Goal: Task Accomplishment & Management: Complete application form

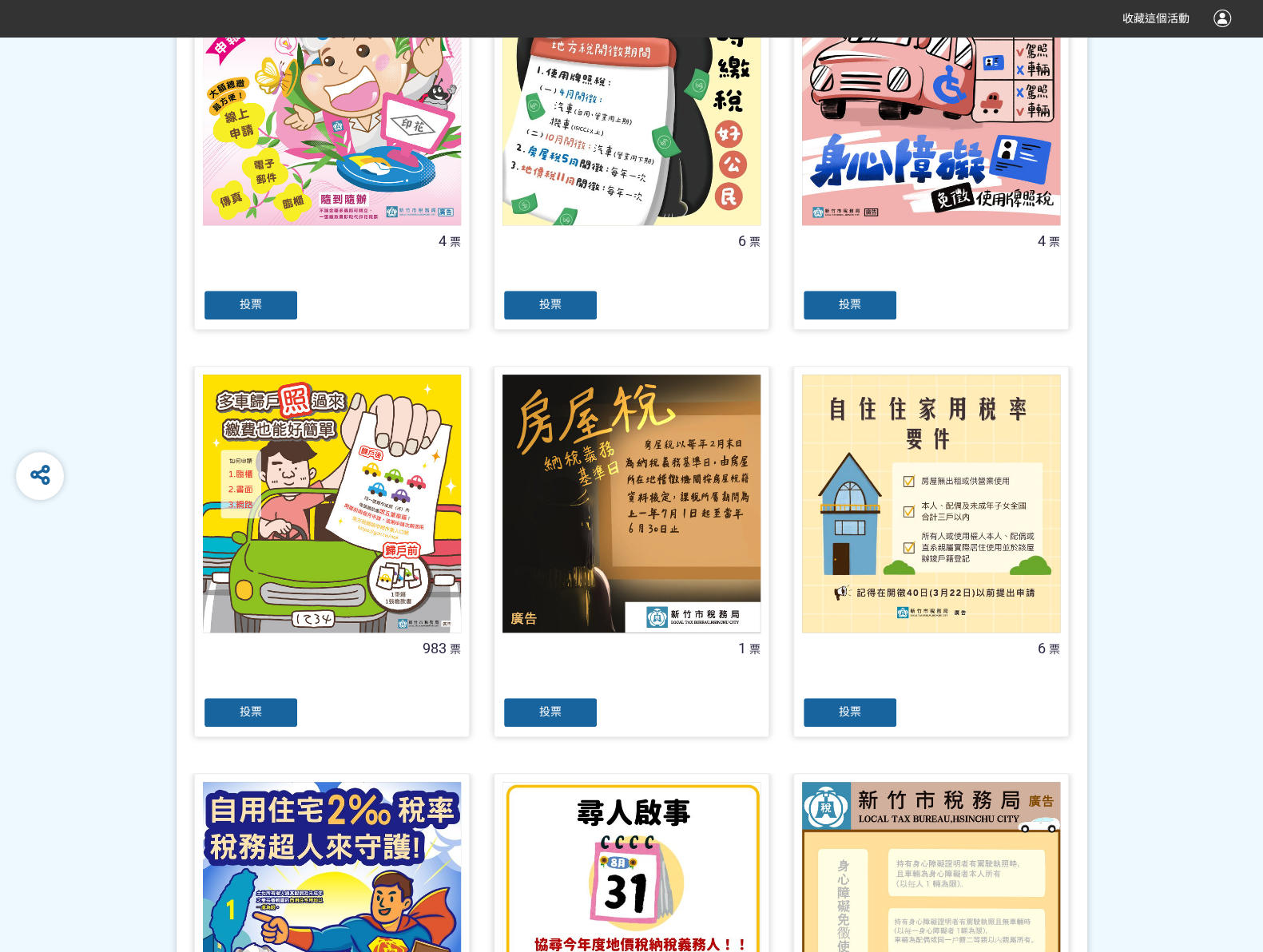
scroll to position [480, 0]
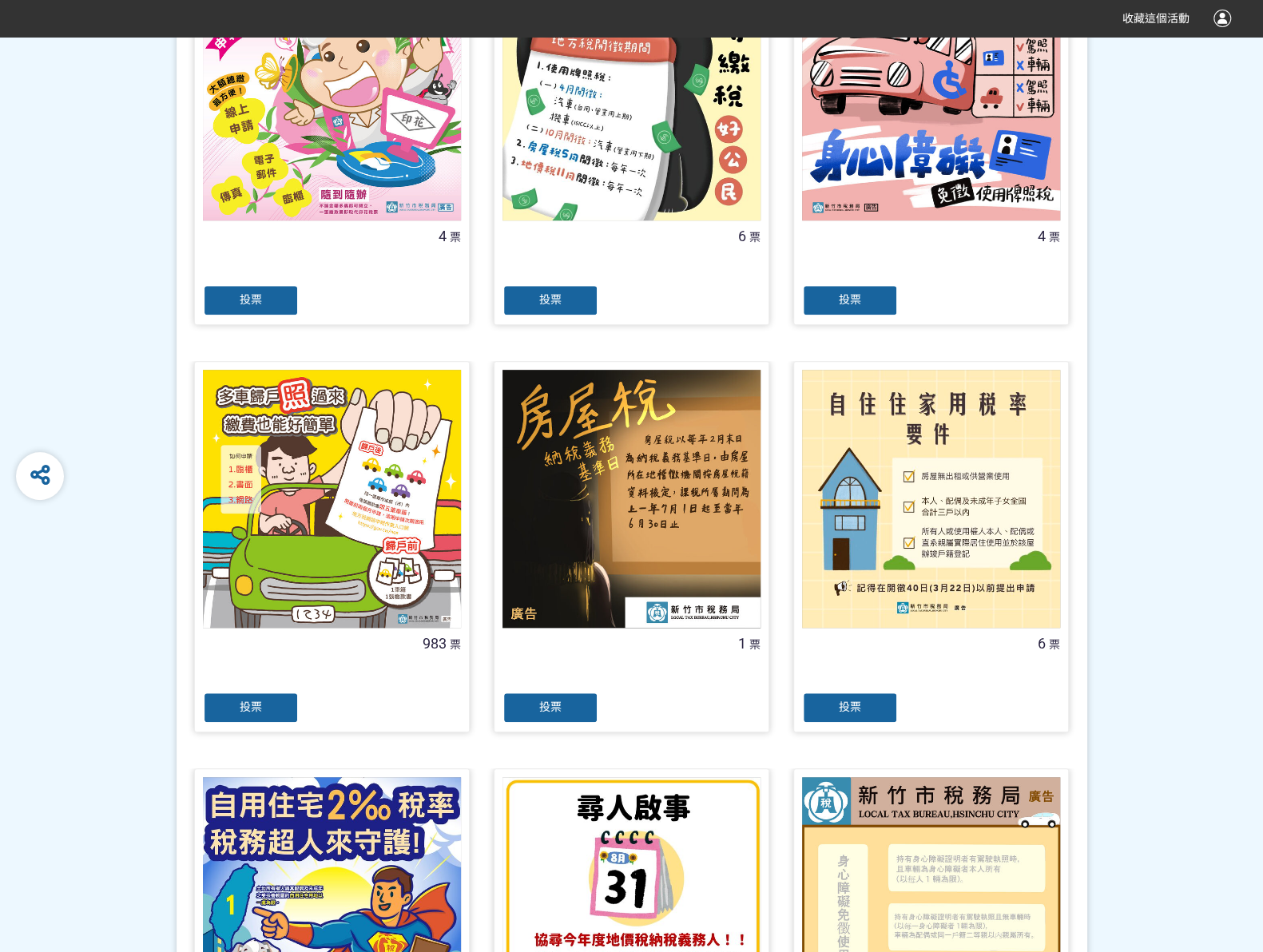
click at [224, 705] on div "投票" at bounding box center [250, 707] width 96 height 32
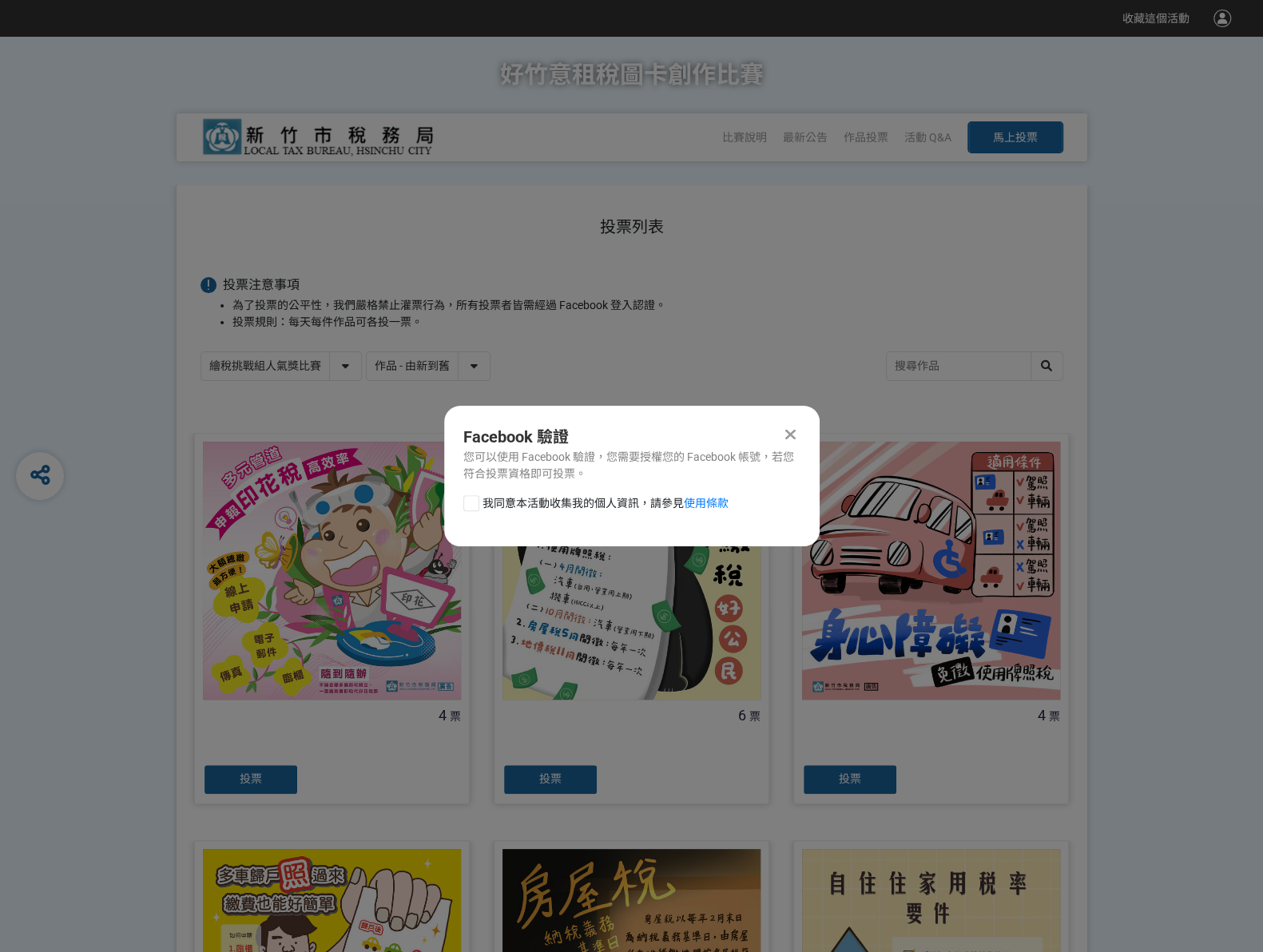
click at [467, 500] on div at bounding box center [471, 503] width 16 height 16
checkbox input "true"
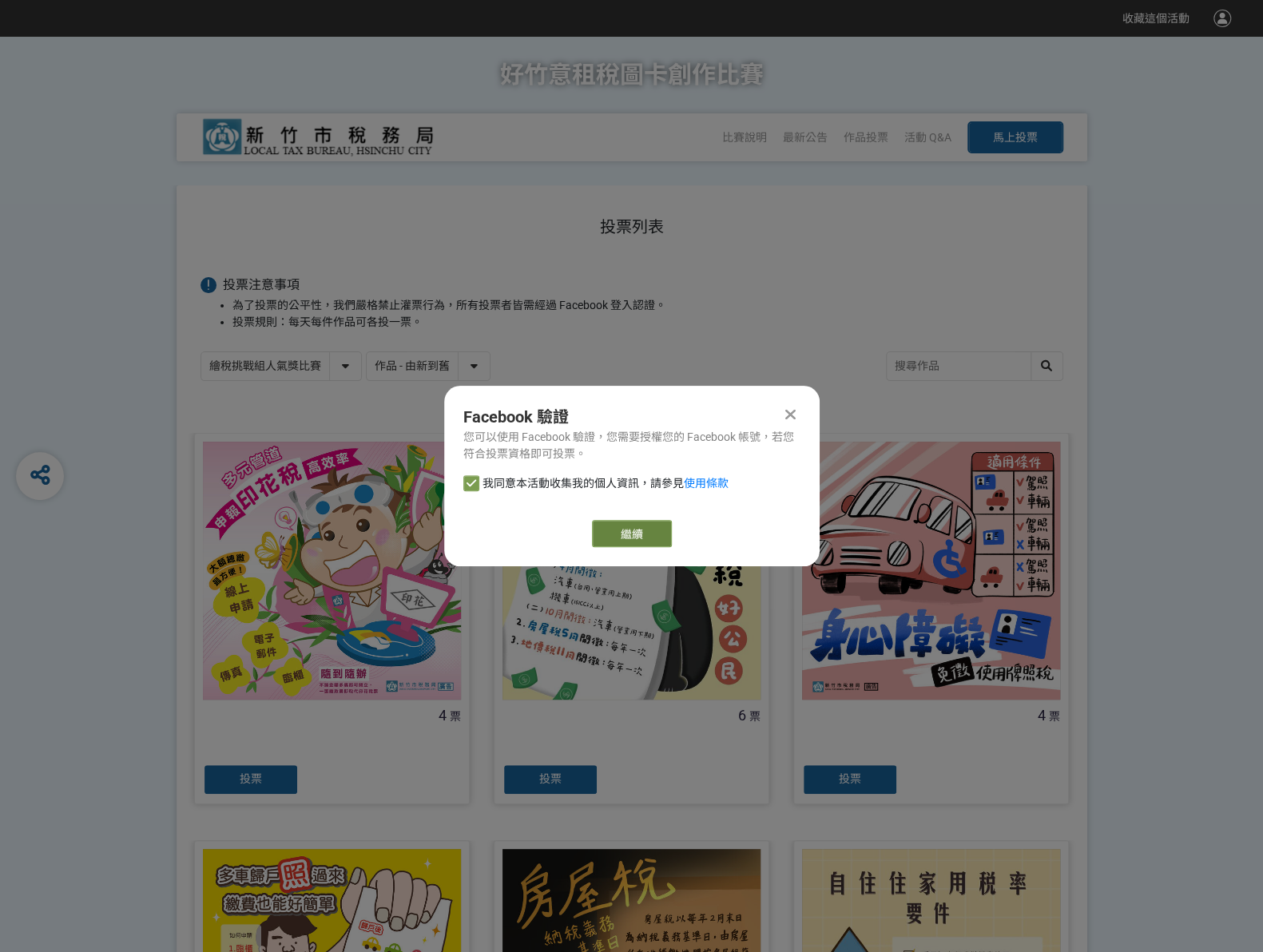
click at [611, 529] on link "繼續" at bounding box center [632, 533] width 80 height 27
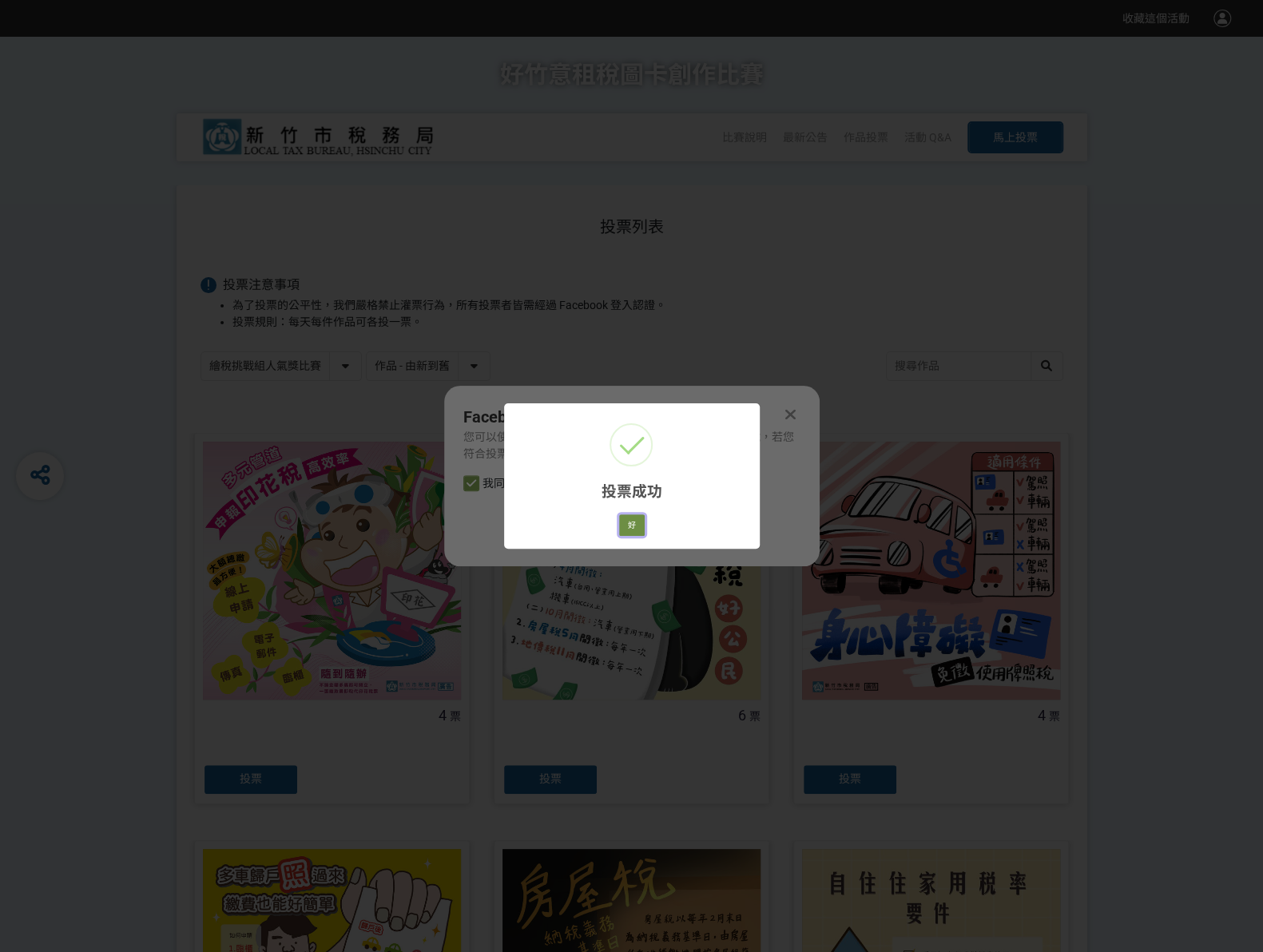
click at [631, 516] on button "好" at bounding box center [632, 525] width 25 height 23
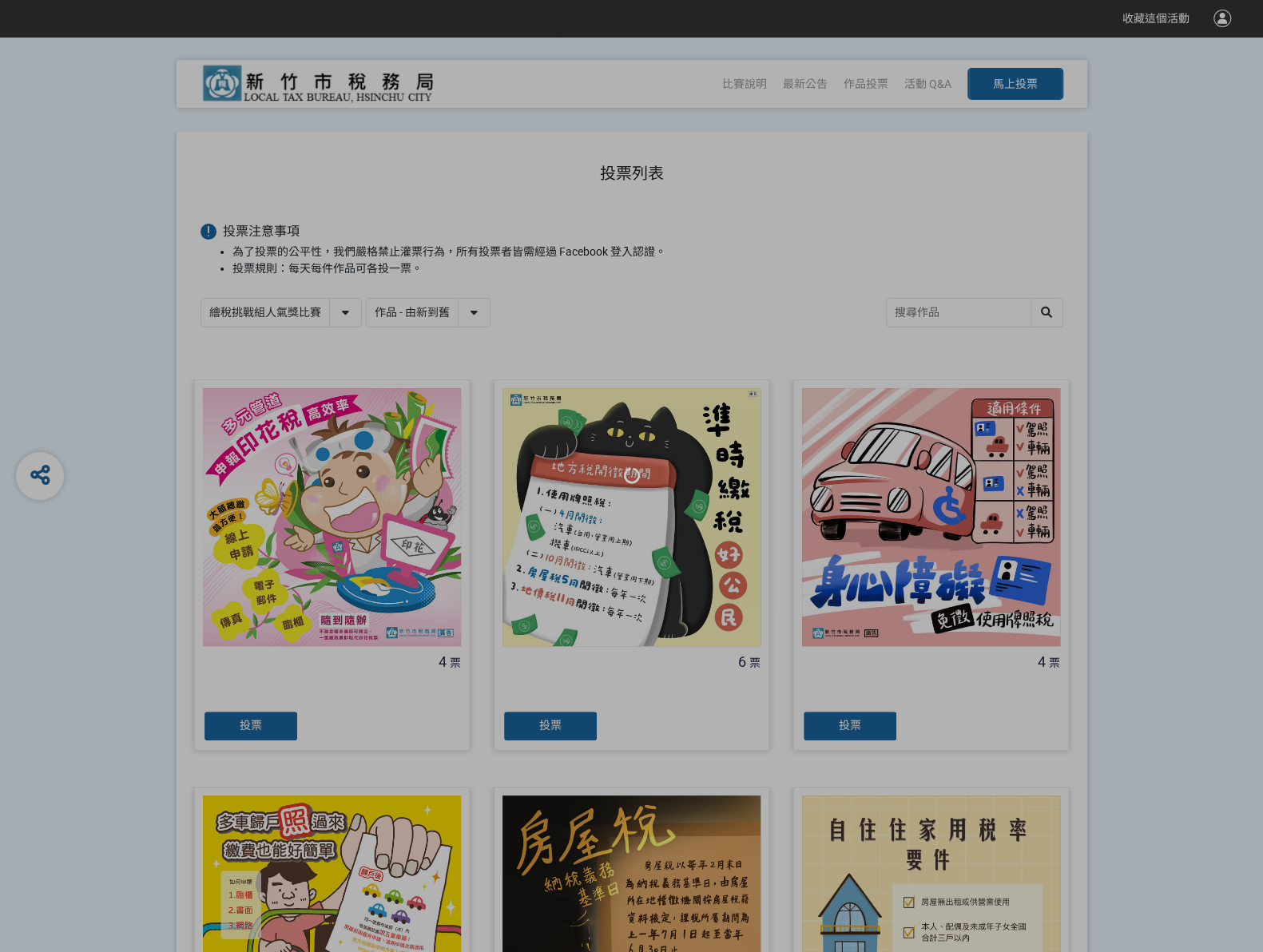
scroll to position [110, 0]
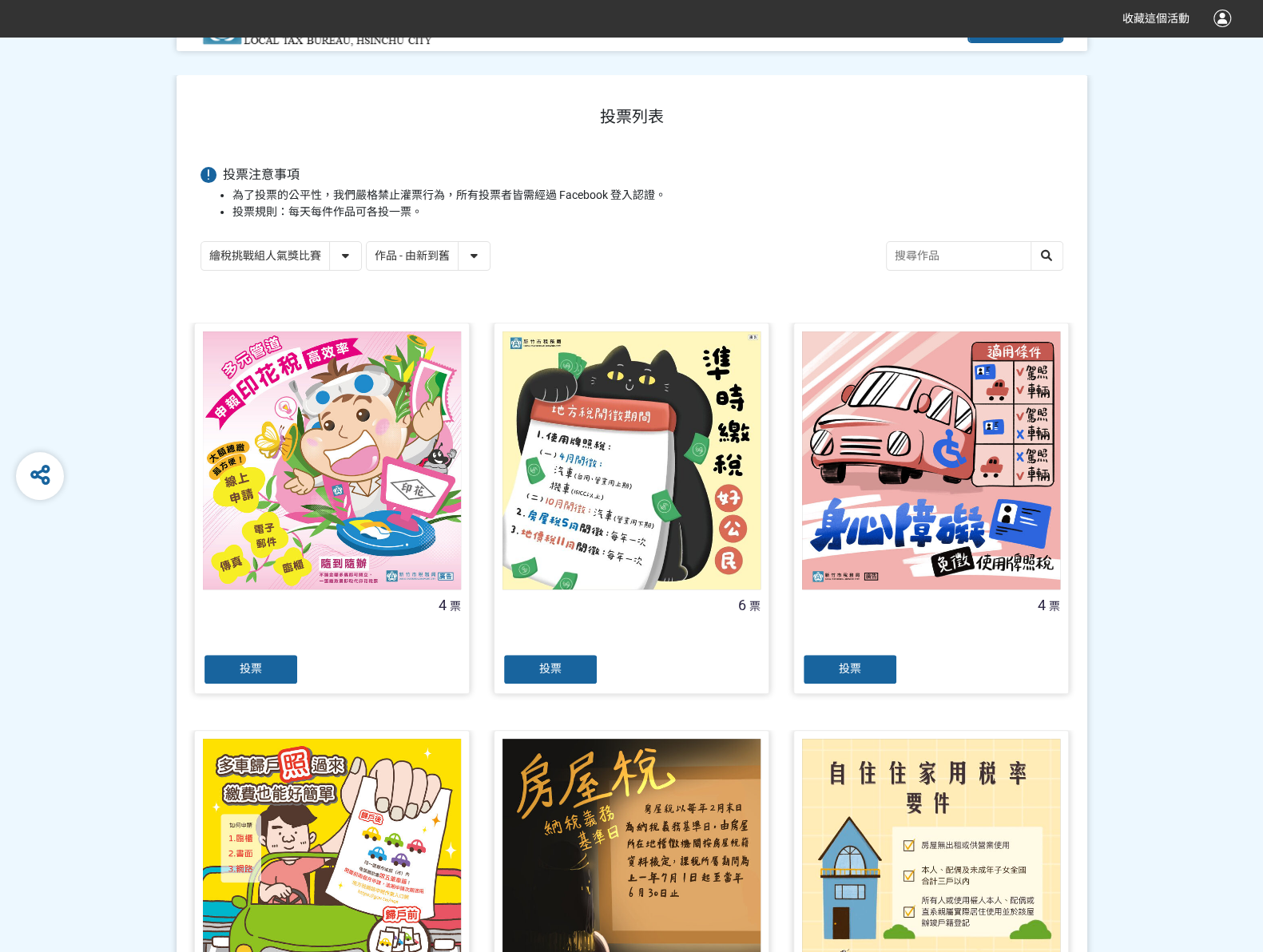
click at [349, 253] on select "繪稅挑戰組人氣獎比賽 活用智繪組人氣獎投票" at bounding box center [281, 256] width 160 height 28
select select "13167"
click at [201, 242] on select "繪稅挑戰組人氣獎比賽 活用智繪組人氣獎投票" at bounding box center [281, 256] width 160 height 28
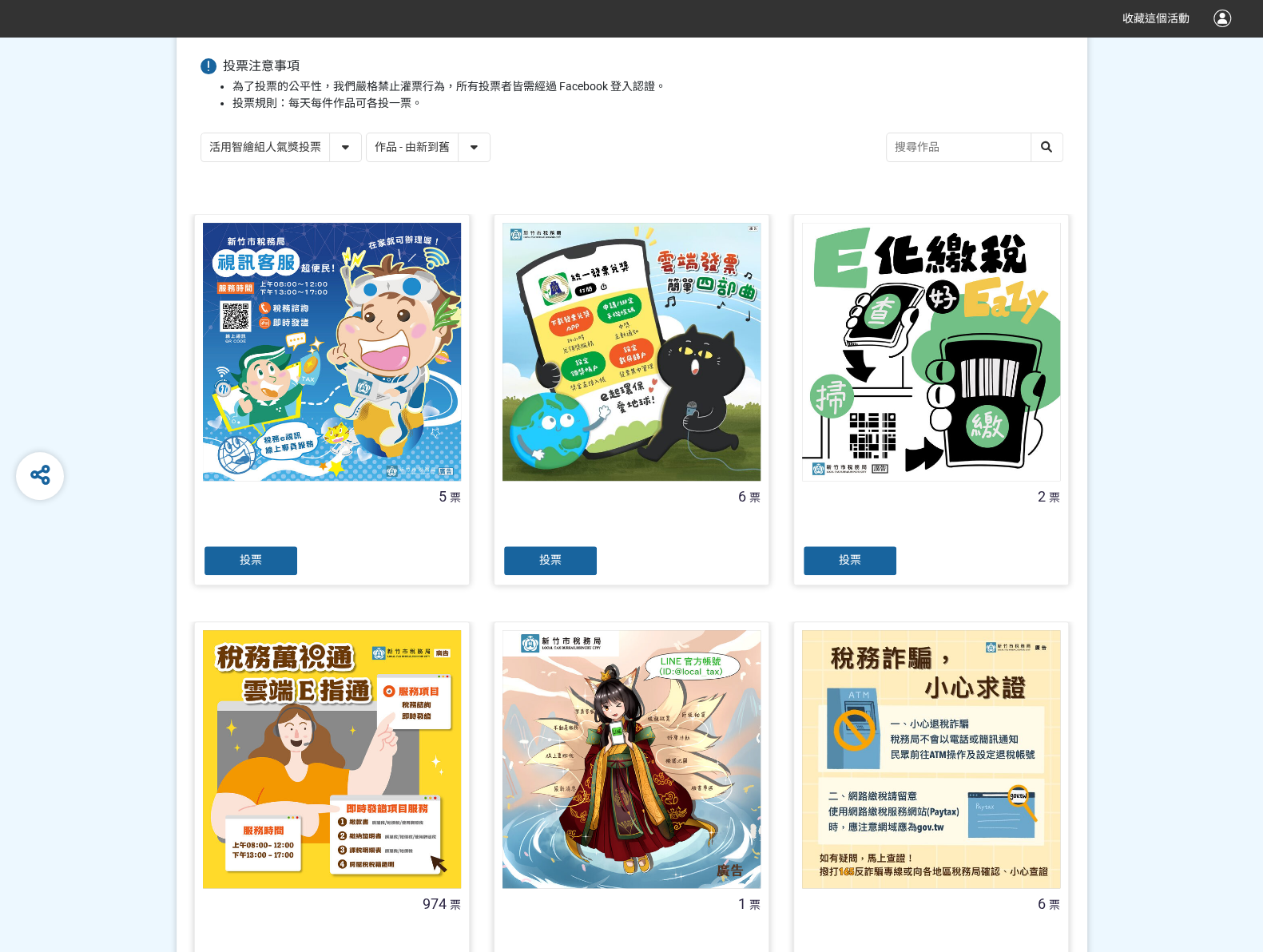
scroll to position [319, 0]
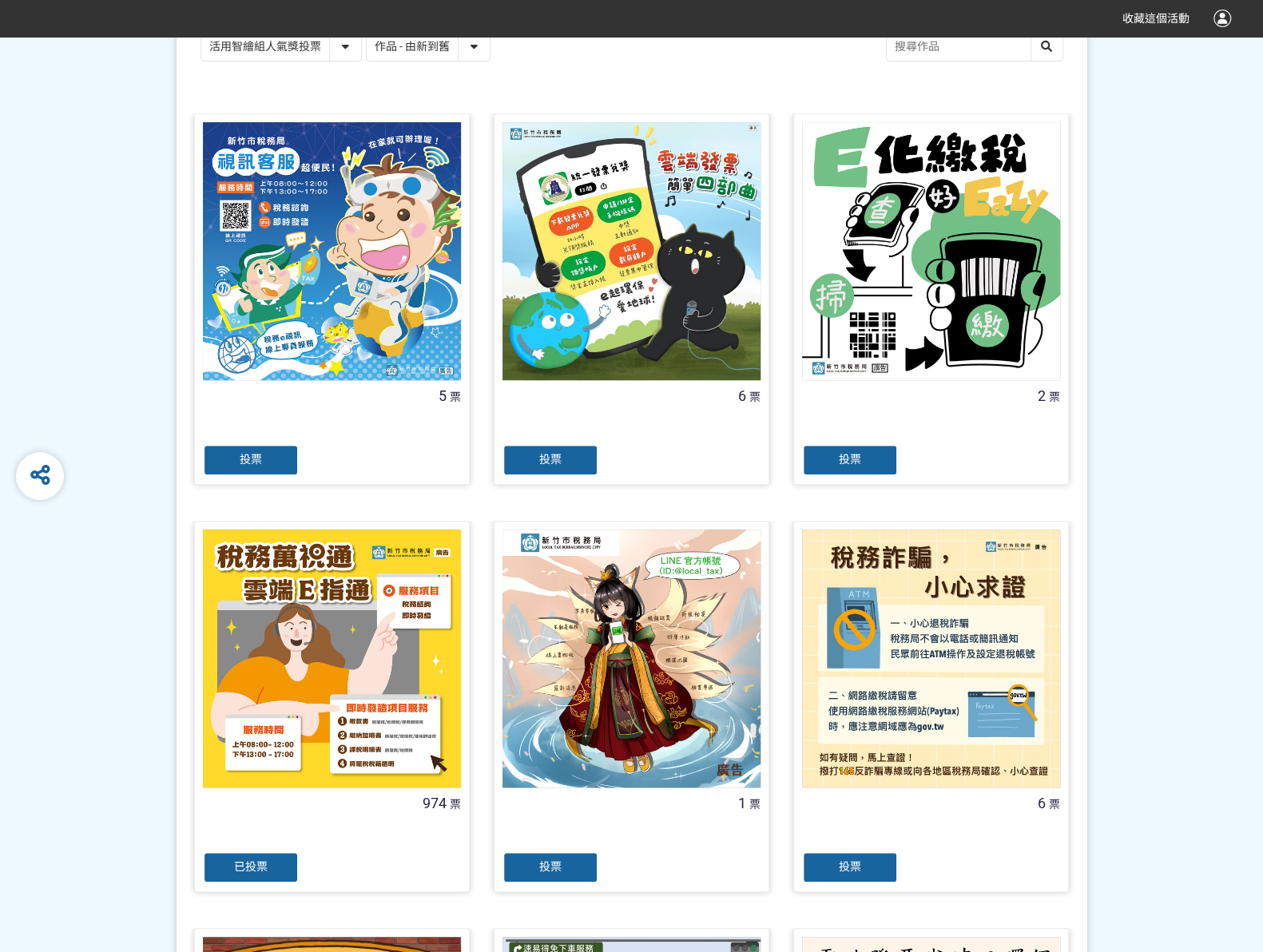
click at [268, 858] on div "已投票" at bounding box center [250, 867] width 96 height 32
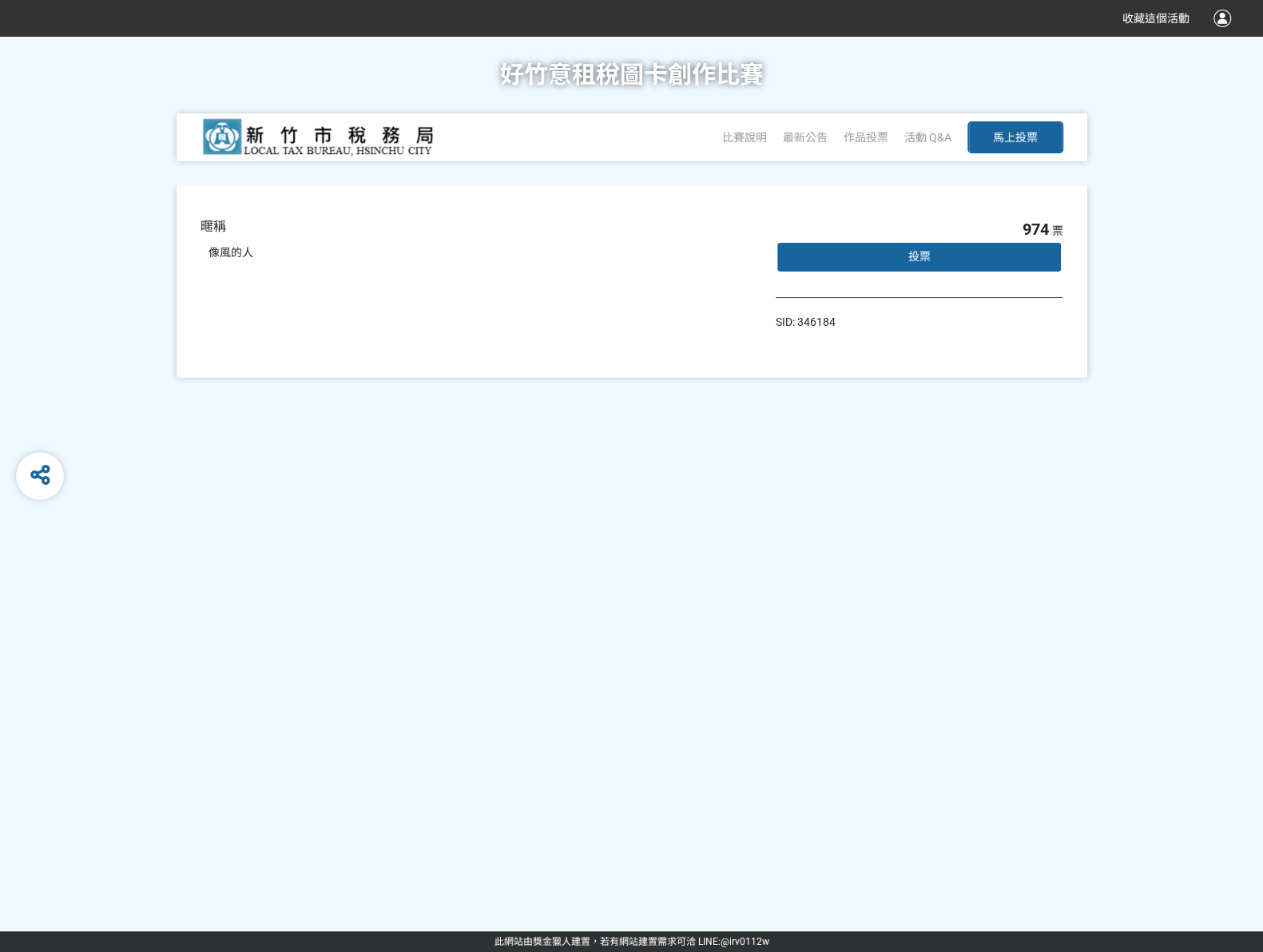
click at [919, 257] on span "投票" at bounding box center [918, 257] width 23 height 13
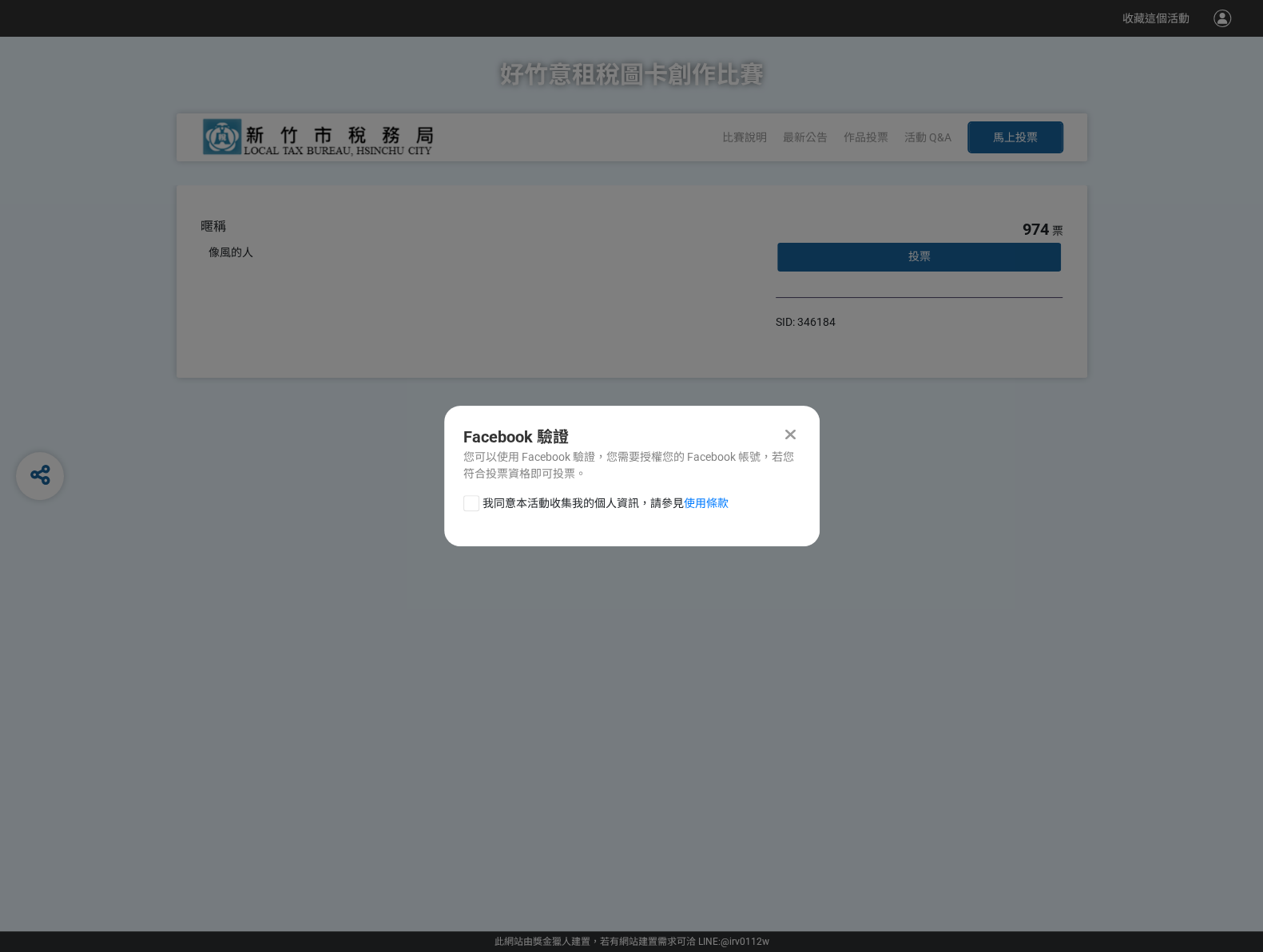
click at [466, 506] on div at bounding box center [471, 503] width 16 height 16
checkbox input "true"
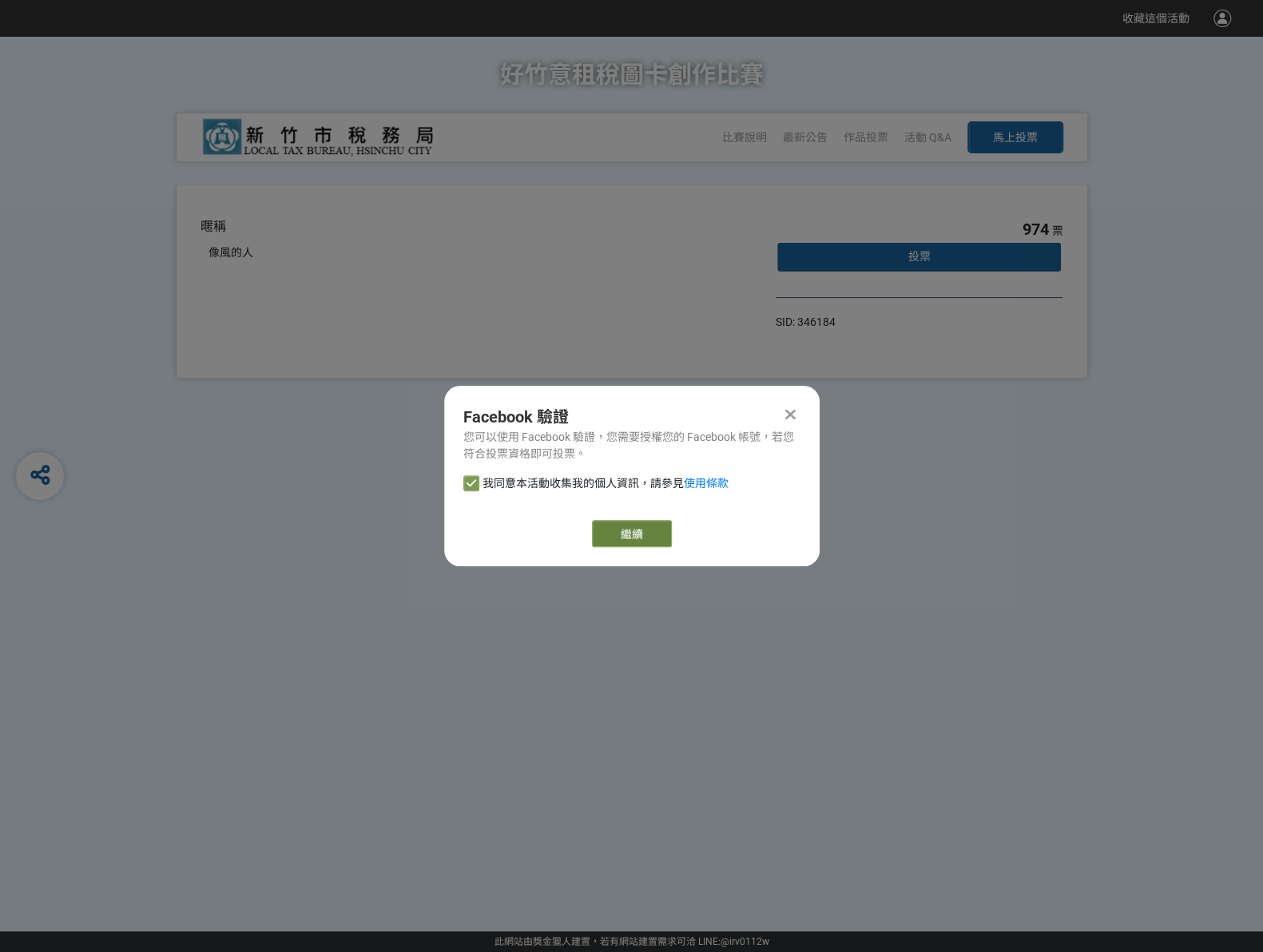
click at [620, 532] on link "繼續" at bounding box center [632, 533] width 80 height 27
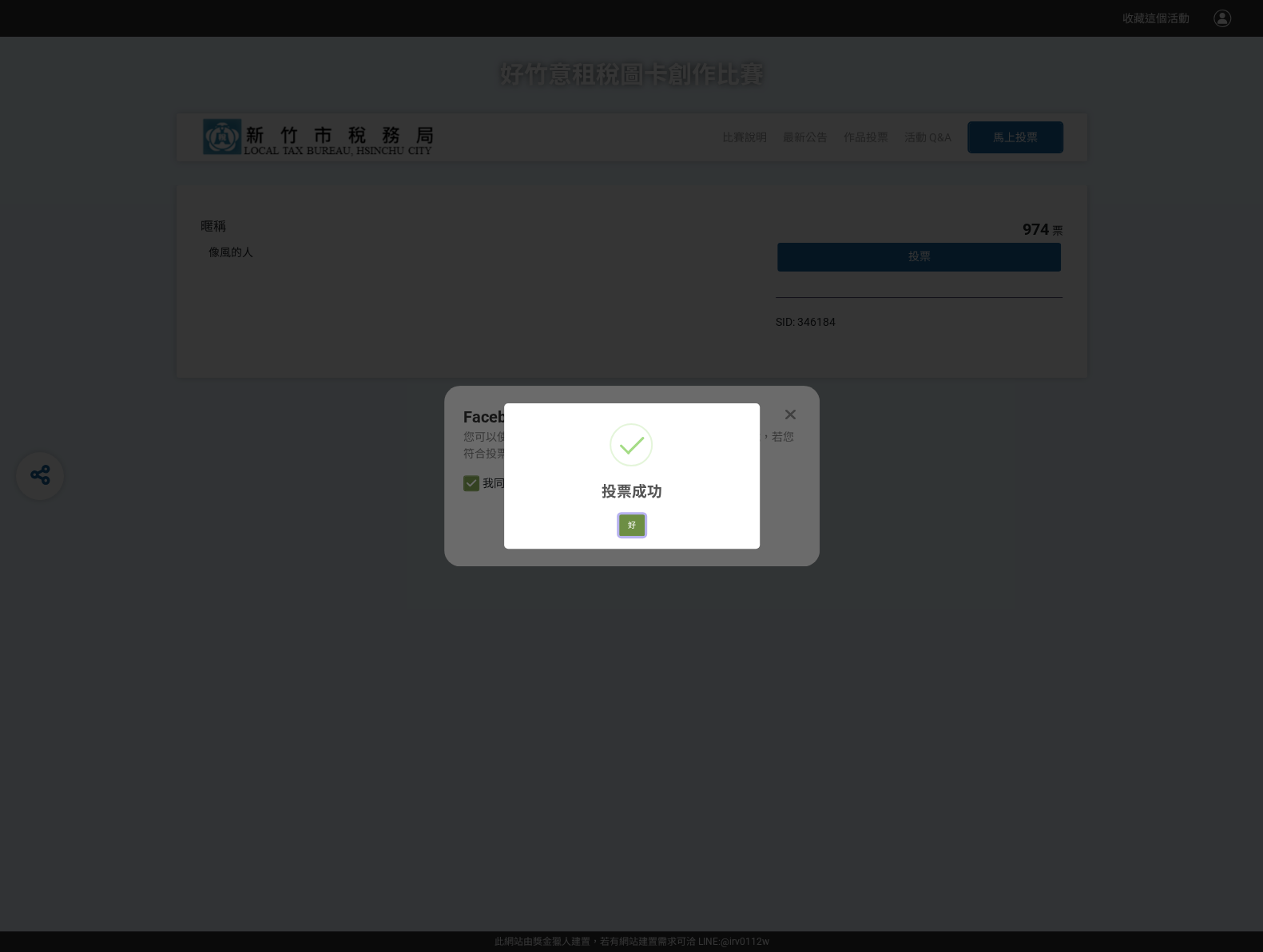
click at [632, 520] on button "好" at bounding box center [632, 525] width 25 height 23
